Goal: Communication & Community: Answer question/provide support

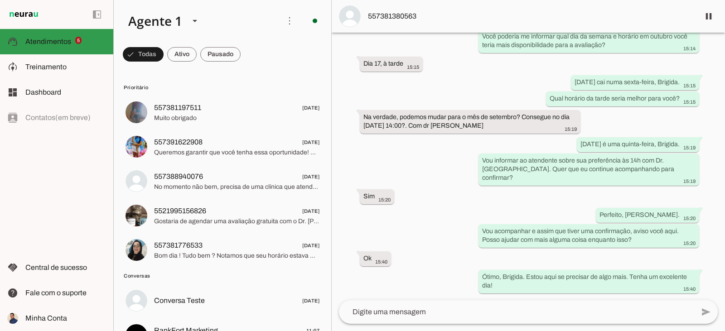
click at [87, 34] on md-item "support_agent Atendimentos Atendimentos 5" at bounding box center [56, 41] width 113 height 25
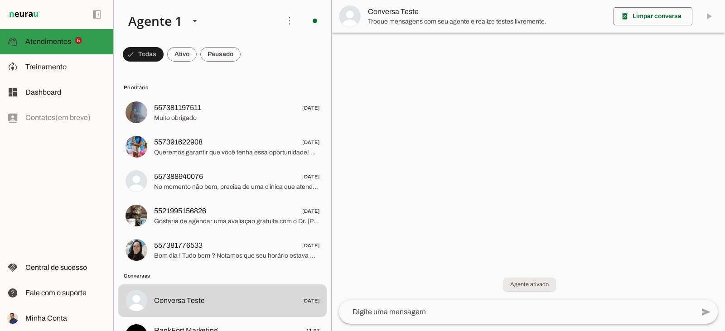
click at [60, 40] on span "Atendimentos" at bounding box center [48, 42] width 46 height 8
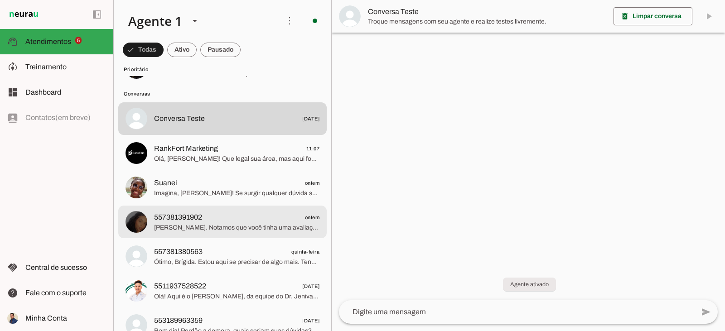
scroll to position [181, 0]
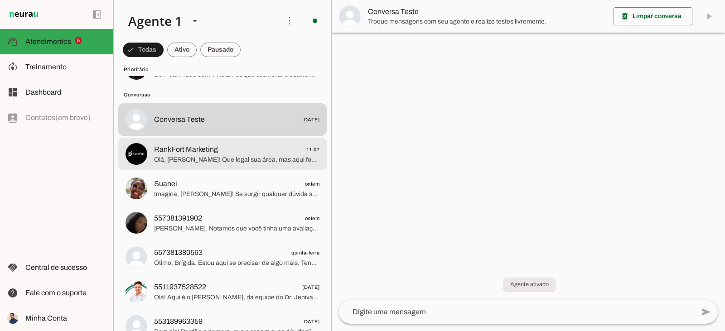
click at [250, 147] on span "RankFort Marketing 11:07" at bounding box center [236, 149] width 165 height 11
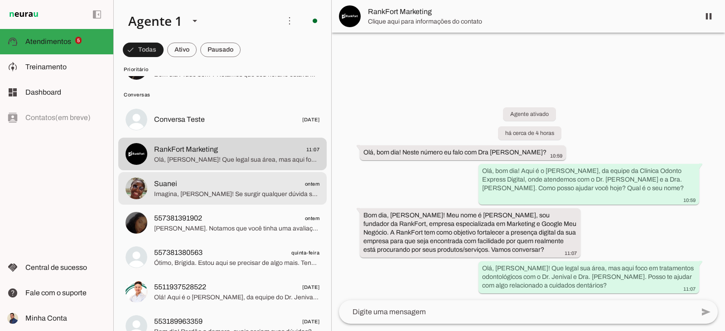
drag, startPoint x: 218, startPoint y: 183, endPoint x: 216, endPoint y: 189, distance: 6.5
click at [218, 184] on span "Suanei ontem" at bounding box center [236, 184] width 165 height 11
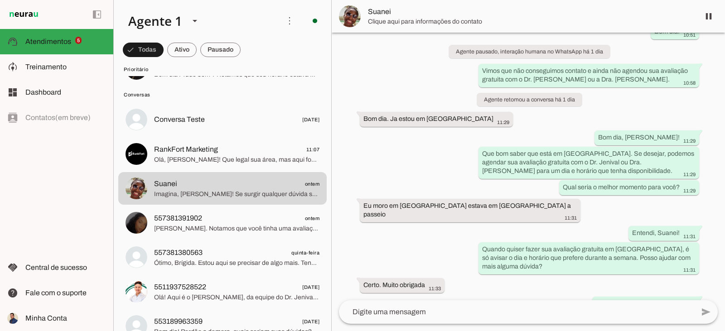
scroll to position [590, 0]
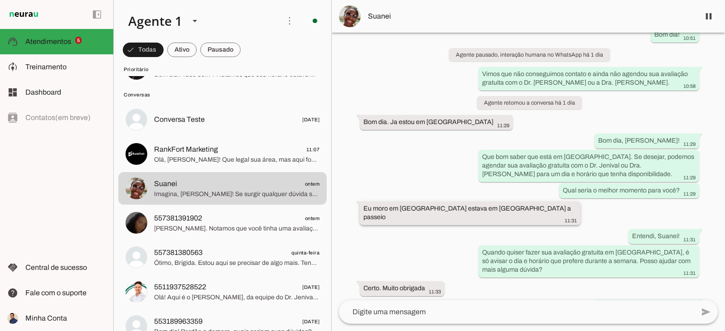
drag, startPoint x: 367, startPoint y: 199, endPoint x: 505, endPoint y: 200, distance: 137.8
click at [0, 0] on slot "Eu moro em [GEOGRAPHIC_DATA] estava em [GEOGRAPHIC_DATA] a passeio" at bounding box center [0, 0] width 0 height 0
click at [497, 185] on div "Agente ativado há 6 dias [GEOGRAPHIC_DATA], venho pelo site do Dr. [PERSON_NAME…" at bounding box center [528, 167] width 393 height 268
drag, startPoint x: 381, startPoint y: 110, endPoint x: 465, endPoint y: 114, distance: 84.4
click at [465, 117] on div "Bom dia. Ja estou em [GEOGRAPHIC_DATA] 11:29" at bounding box center [436, 122] width 146 height 11
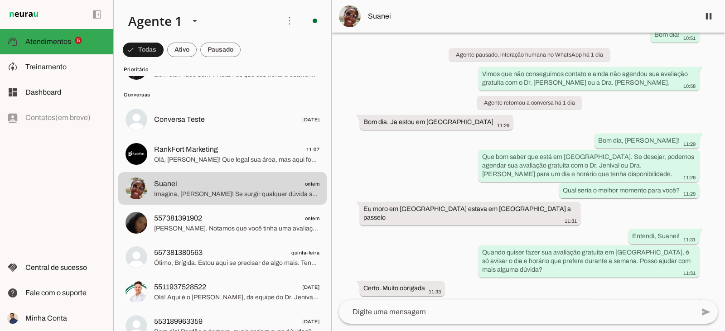
click at [403, 149] on div "Agente ativado há 6 dias [GEOGRAPHIC_DATA], venho pelo site do Dr. [PERSON_NAME…" at bounding box center [528, 167] width 393 height 268
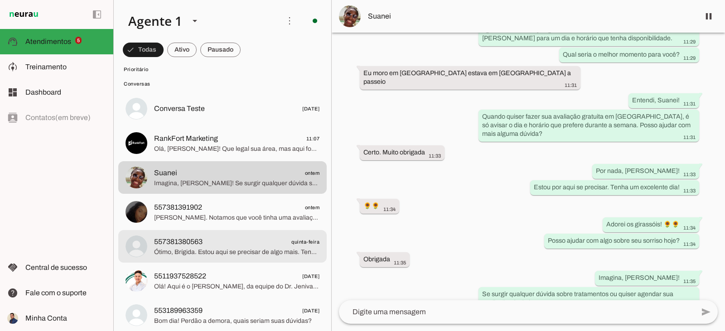
scroll to position [227, 0]
